Goal: Task Accomplishment & Management: Complete application form

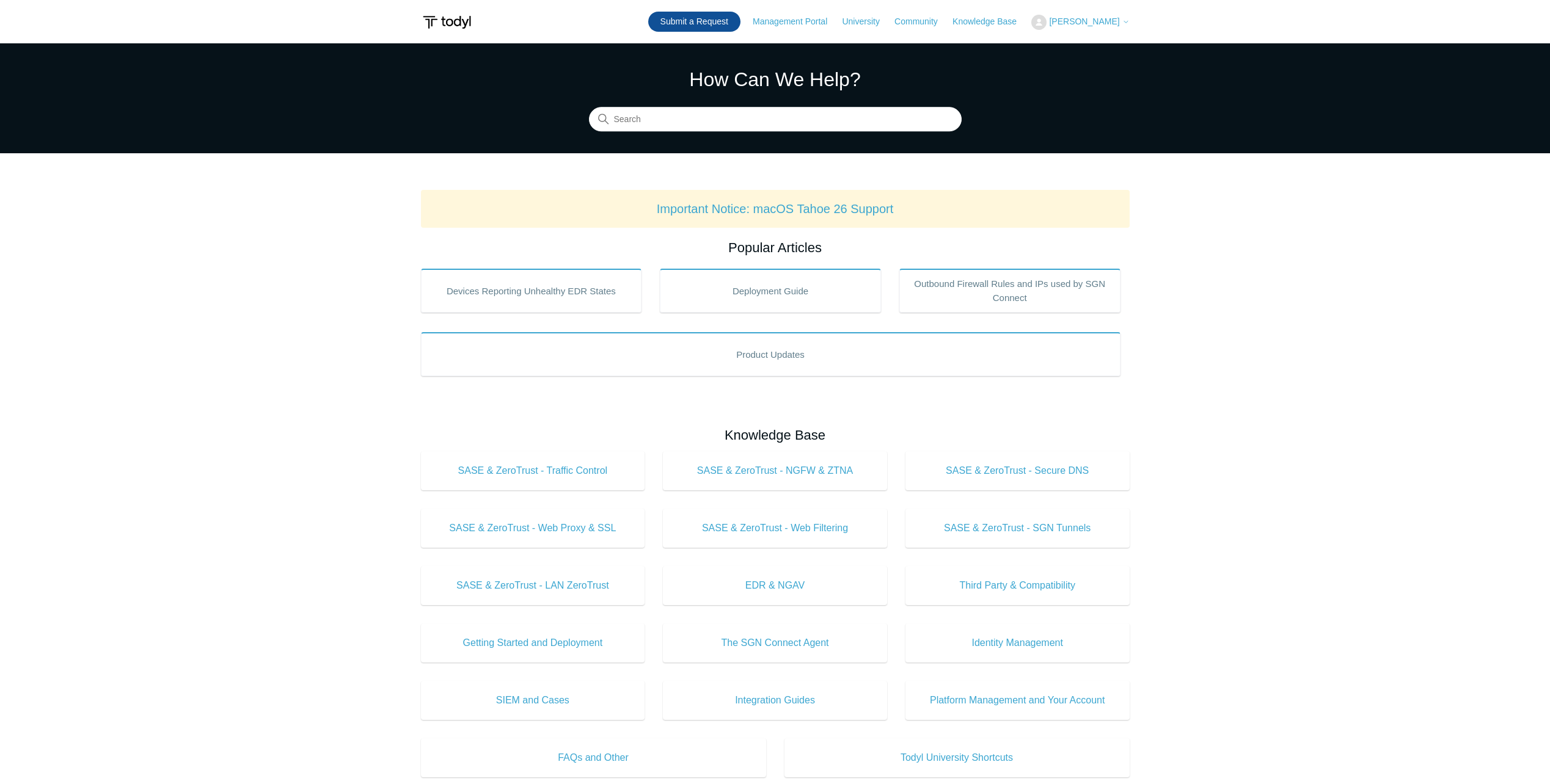
click at [712, 24] on link "Submit a Request" at bounding box center [694, 21] width 92 height 20
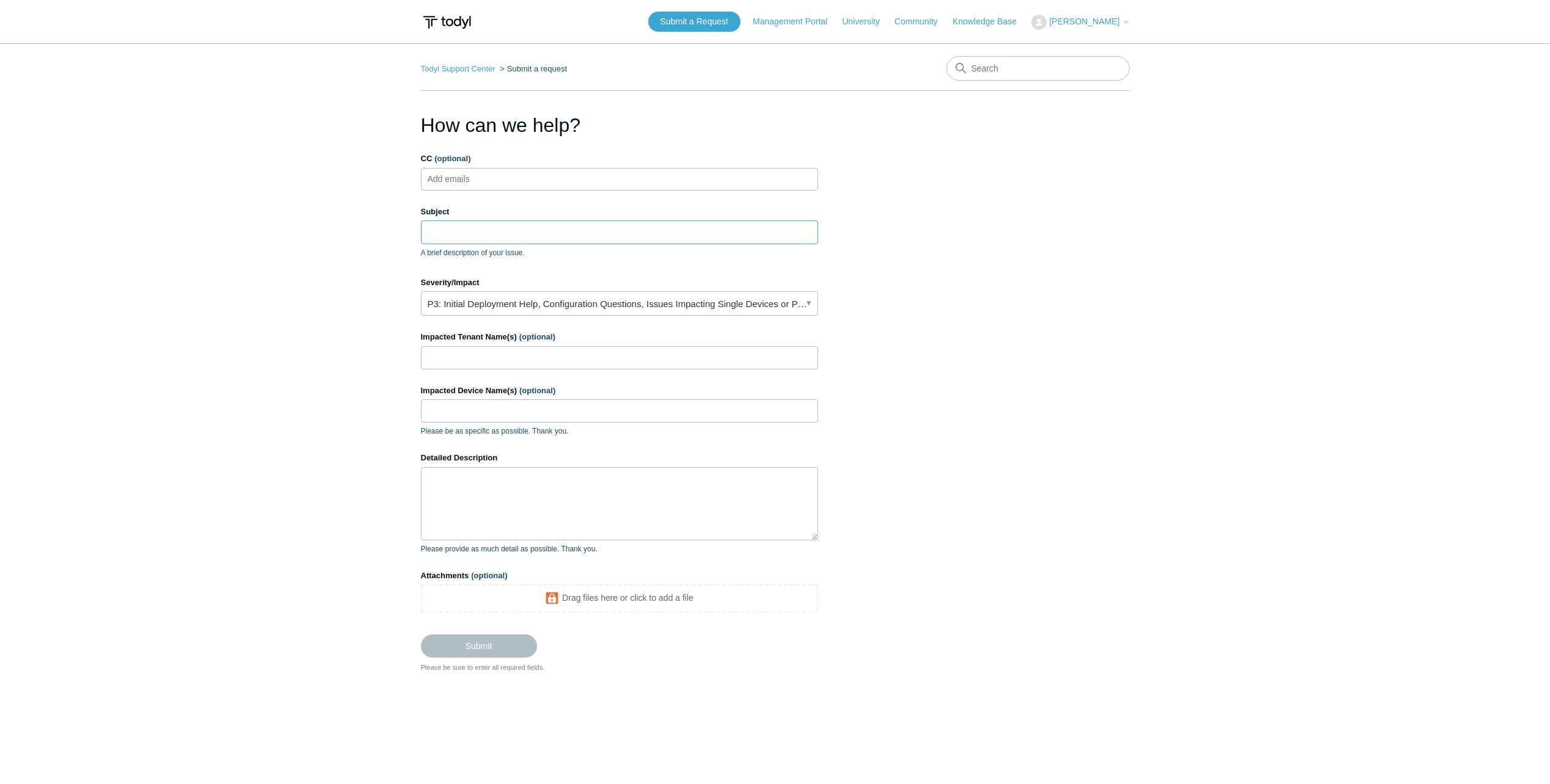
drag, startPoint x: 481, startPoint y: 231, endPoint x: 549, endPoint y: 234, distance: 68.1
click at [481, 231] on input "Subject" at bounding box center [619, 232] width 397 height 23
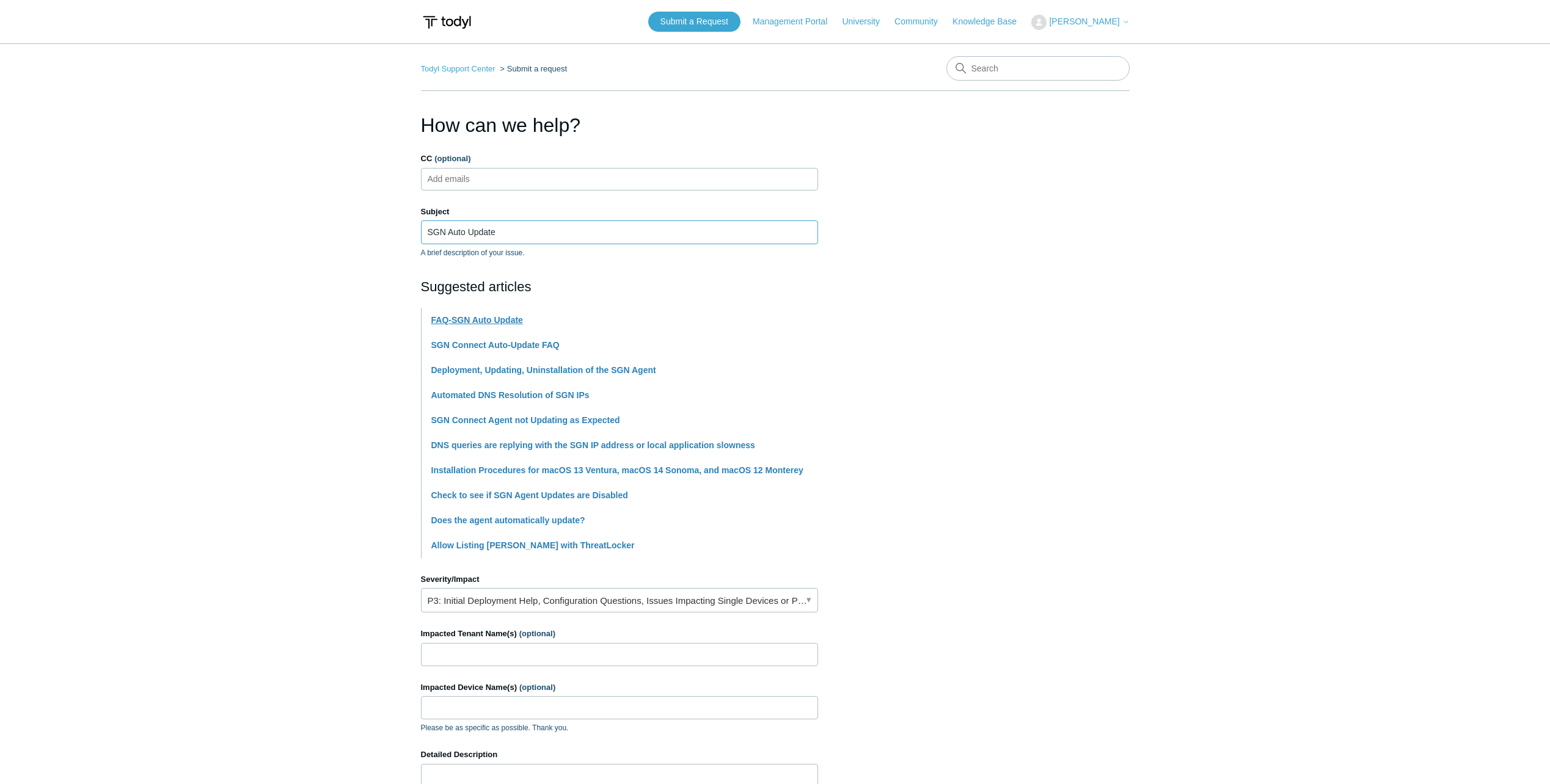
type input "SGN Auto Update"
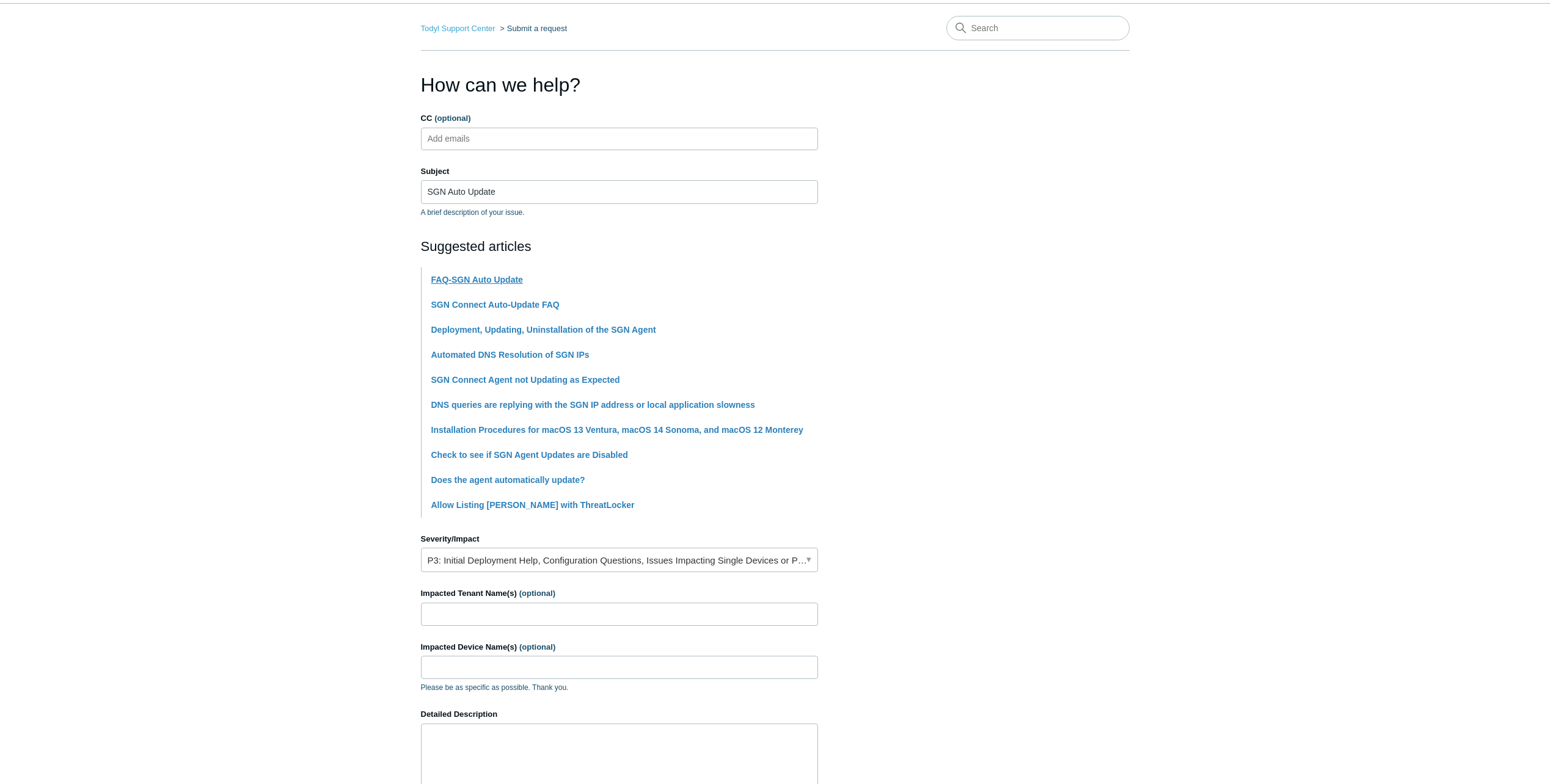
scroll to position [61, 0]
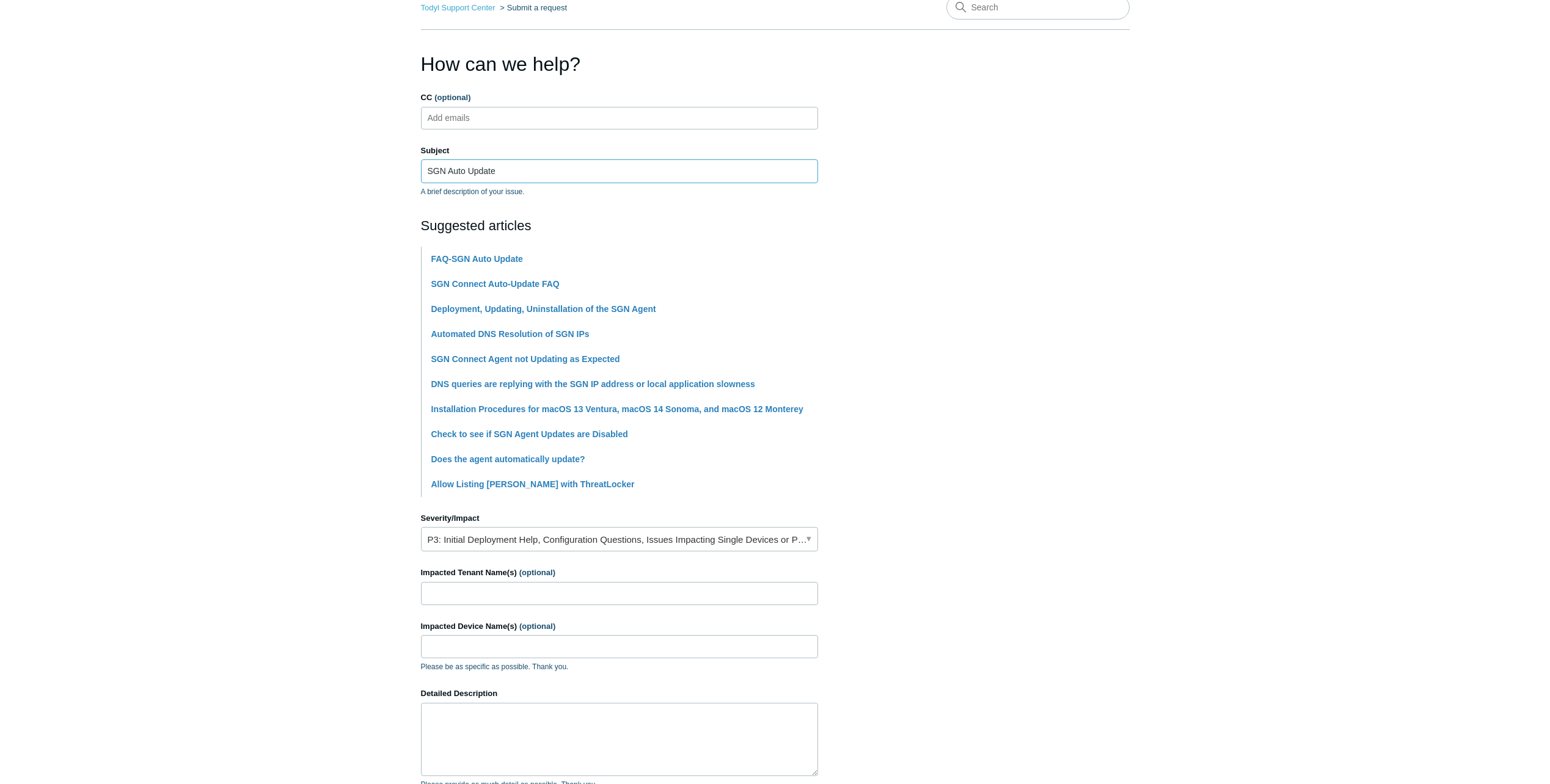
click at [562, 170] on input "SGN Auto Update" at bounding box center [619, 170] width 397 height 23
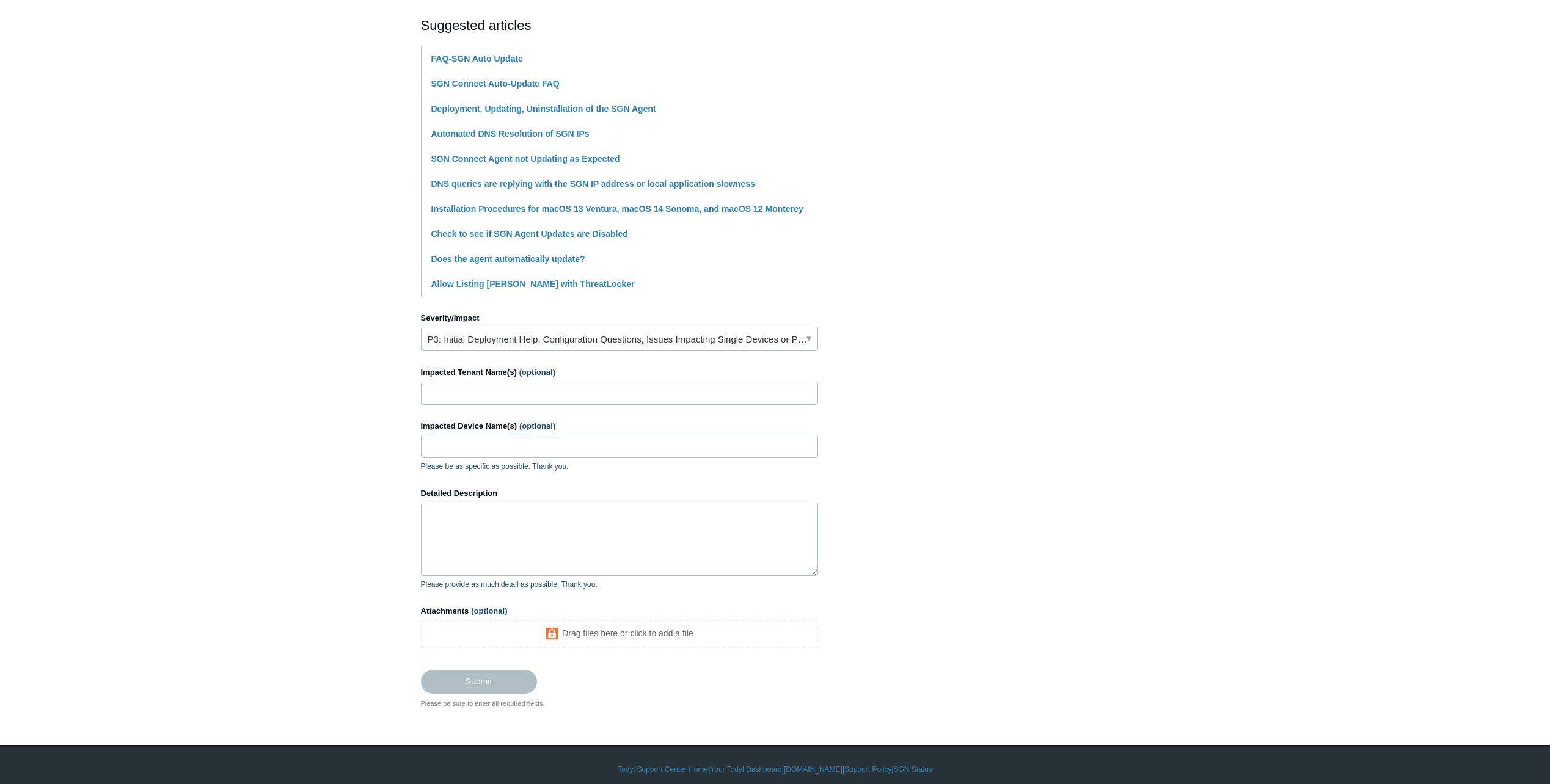
scroll to position [271, 0]
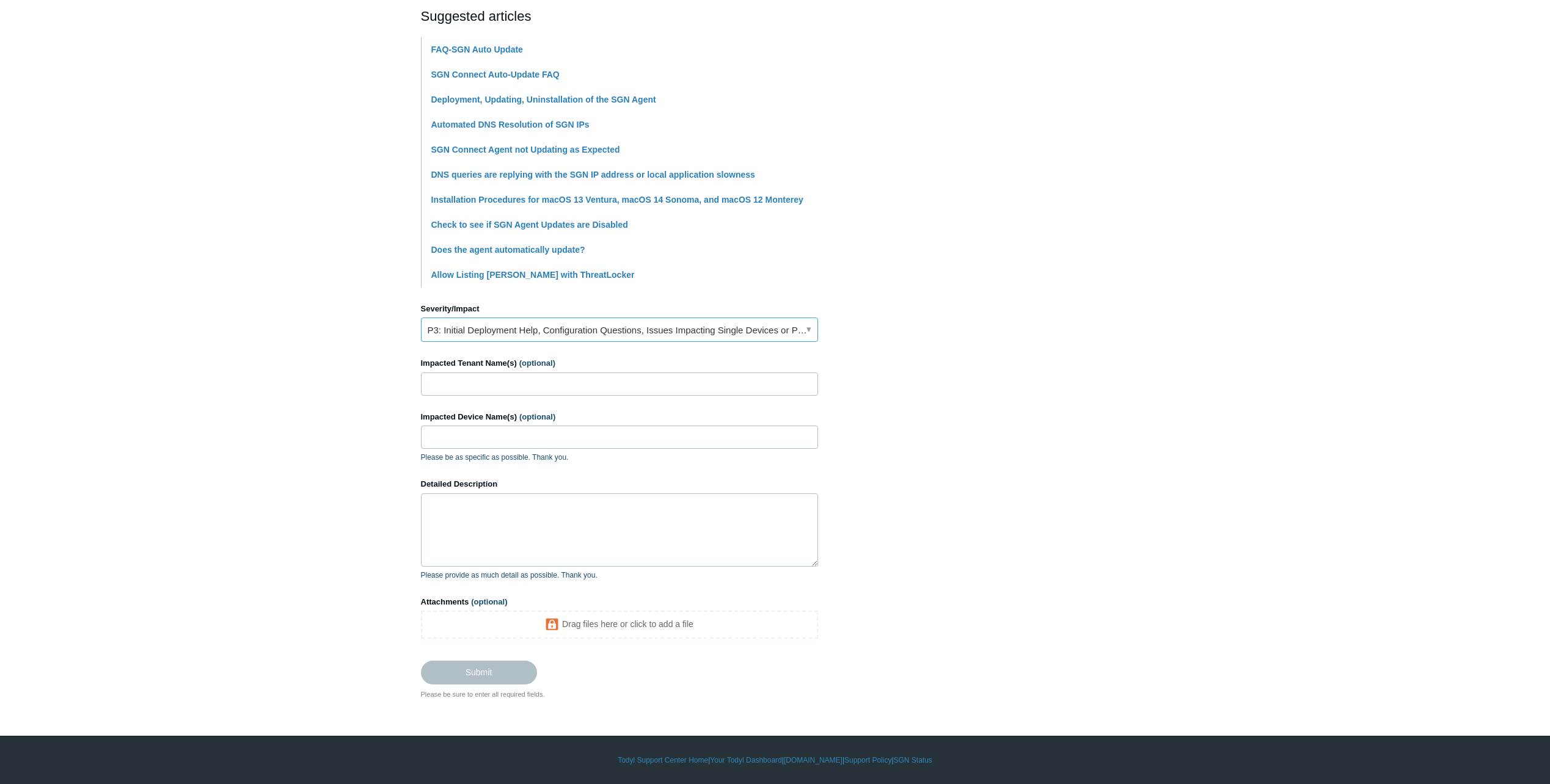
click at [807, 330] on link "P3: Initial Deployment Help, Configuration Questions, Issues Impacting Single D…" at bounding box center [619, 330] width 397 height 24
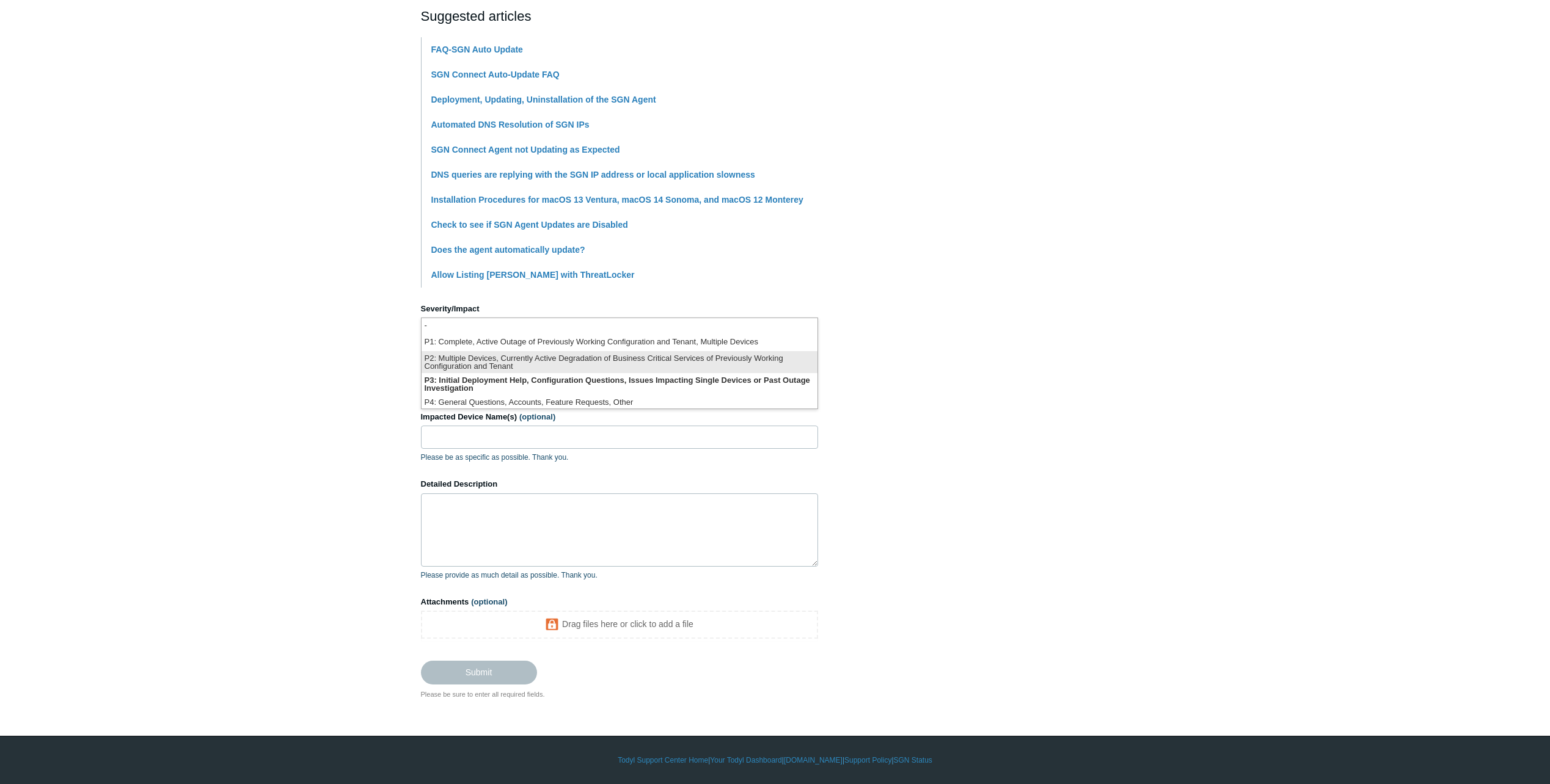
click at [684, 364] on li "P2: Multiple Devices, Currently Active Degradation of Business Critical Service…" at bounding box center [620, 362] width 396 height 22
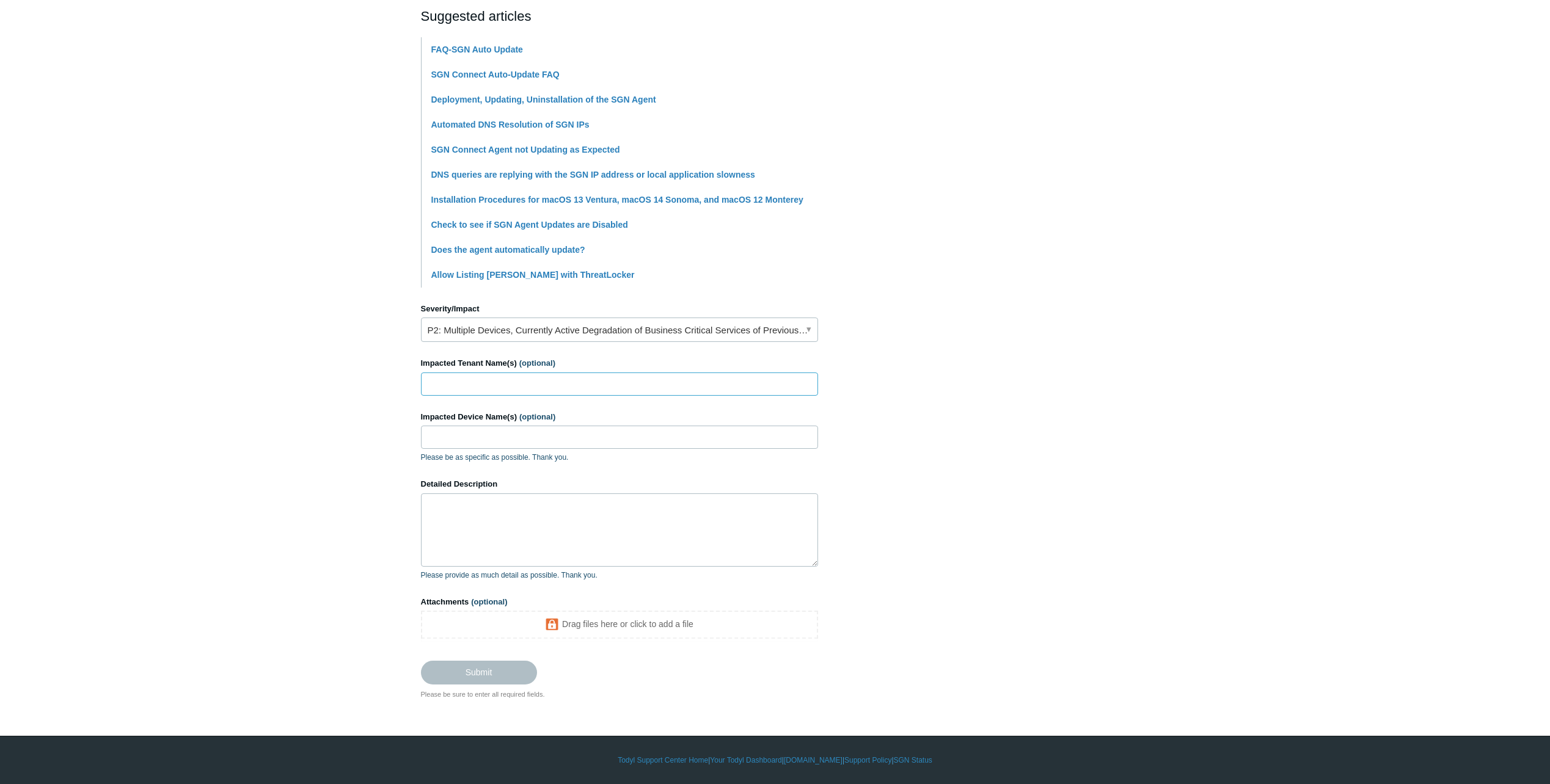
click at [629, 386] on input "Impacted Tenant Name(s) (optional)" at bounding box center [619, 384] width 397 height 23
type input "[PERSON_NAME] Consulting, P.C."
click at [617, 438] on input "Impacted Device Name(s) (optional)" at bounding box center [619, 437] width 397 height 23
type input "MEIL-LTP22"
click at [694, 530] on textarea "Detailed Description" at bounding box center [619, 530] width 397 height 73
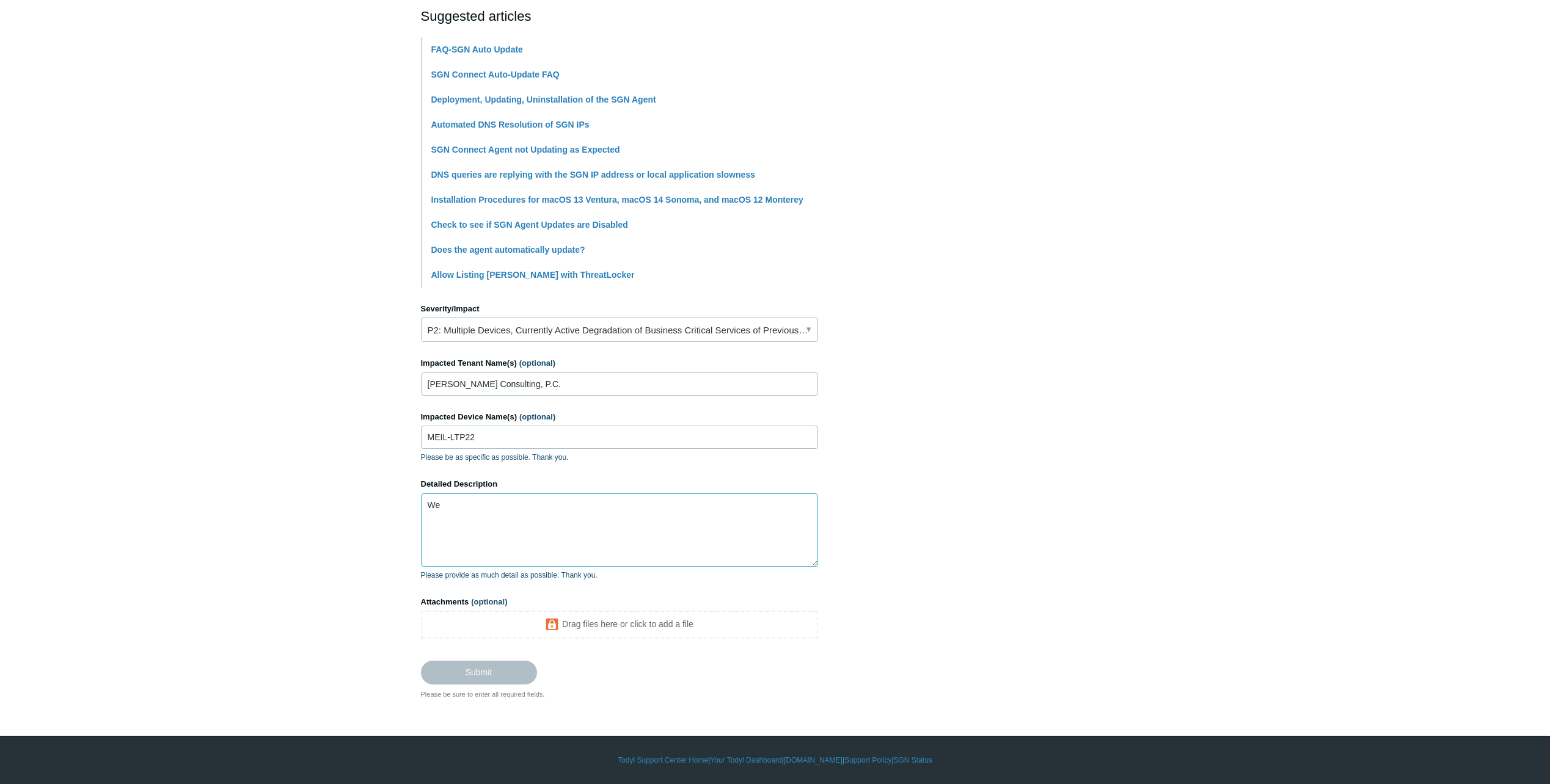
scroll to position [256, 0]
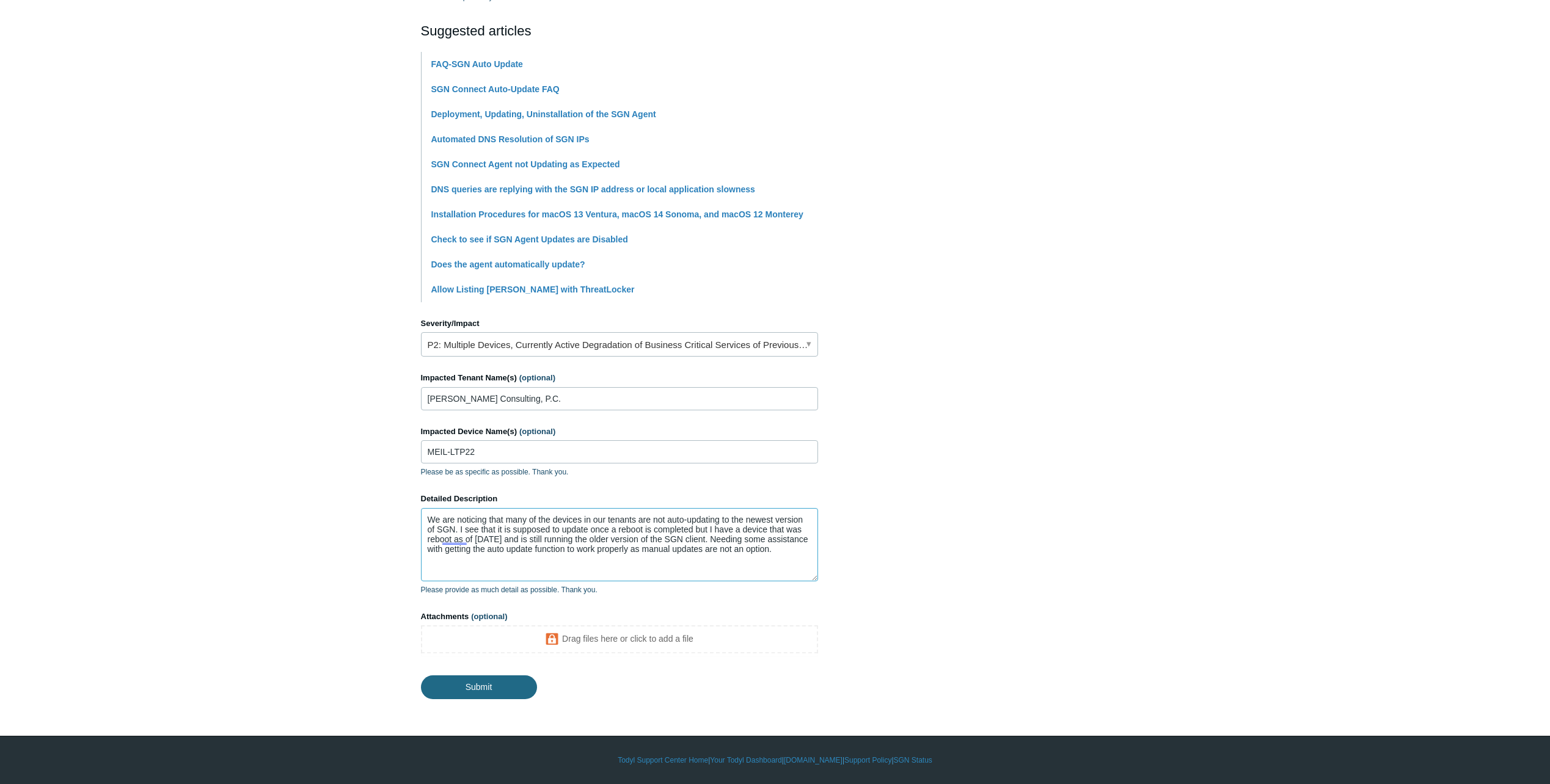
type textarea "We are noticing that many of the devices in our tenants are not auto-updating t…"
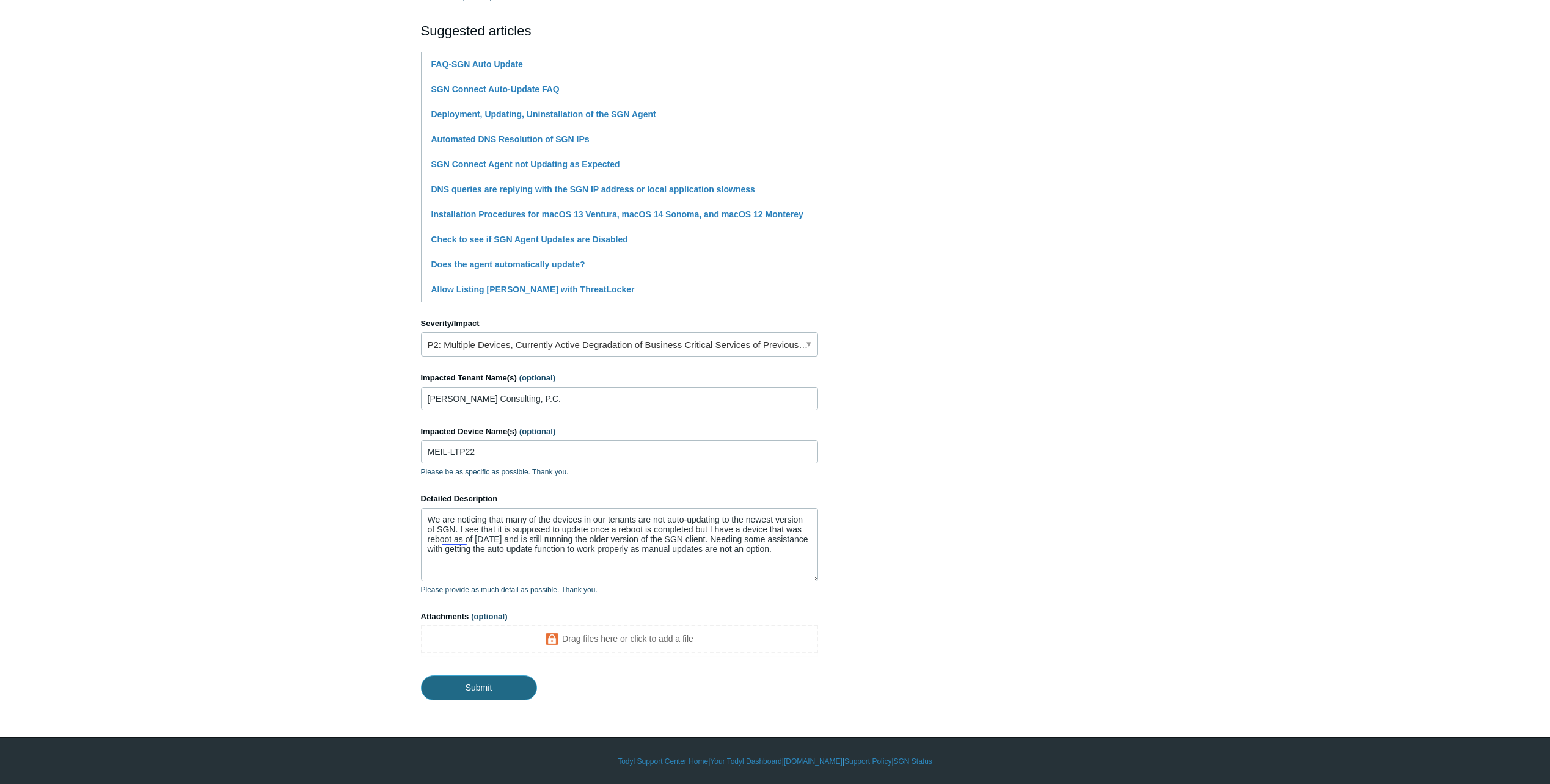
click at [491, 690] on input "Submit" at bounding box center [479, 687] width 116 height 24
